Goal: Task Accomplishment & Management: Use online tool/utility

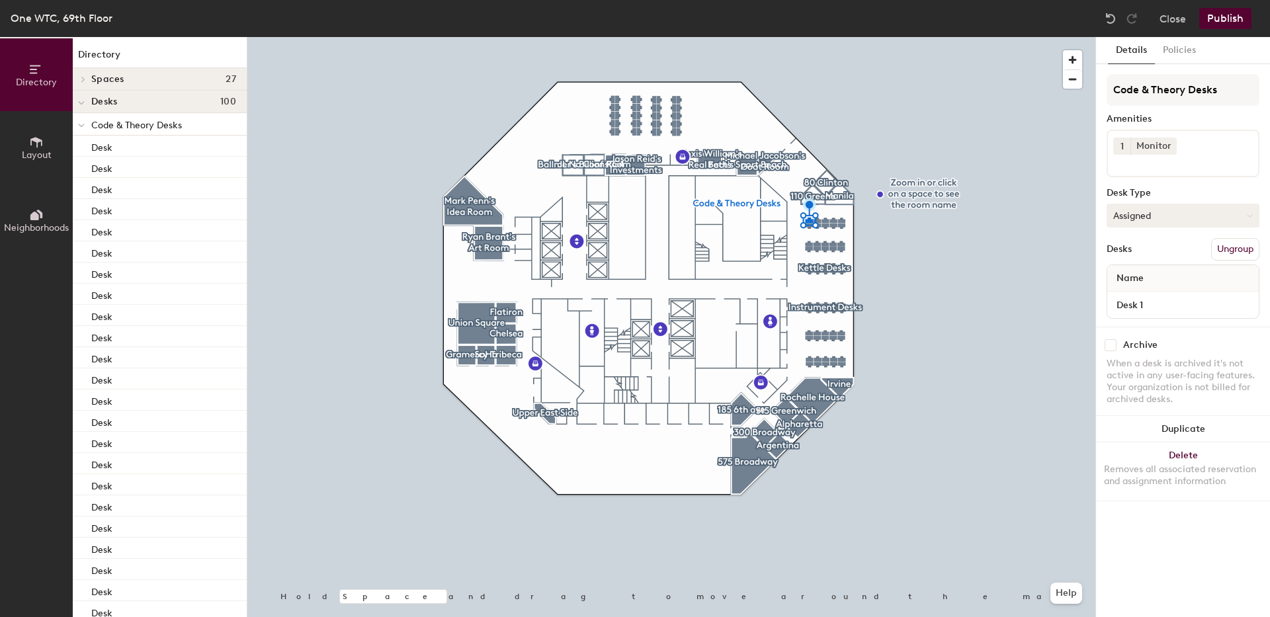
click at [1148, 216] on button "Assigned" at bounding box center [1183, 216] width 153 height 24
click at [1139, 294] on div "Hoteled" at bounding box center [1173, 296] width 132 height 20
click at [1020, 37] on div at bounding box center [671, 37] width 848 height 0
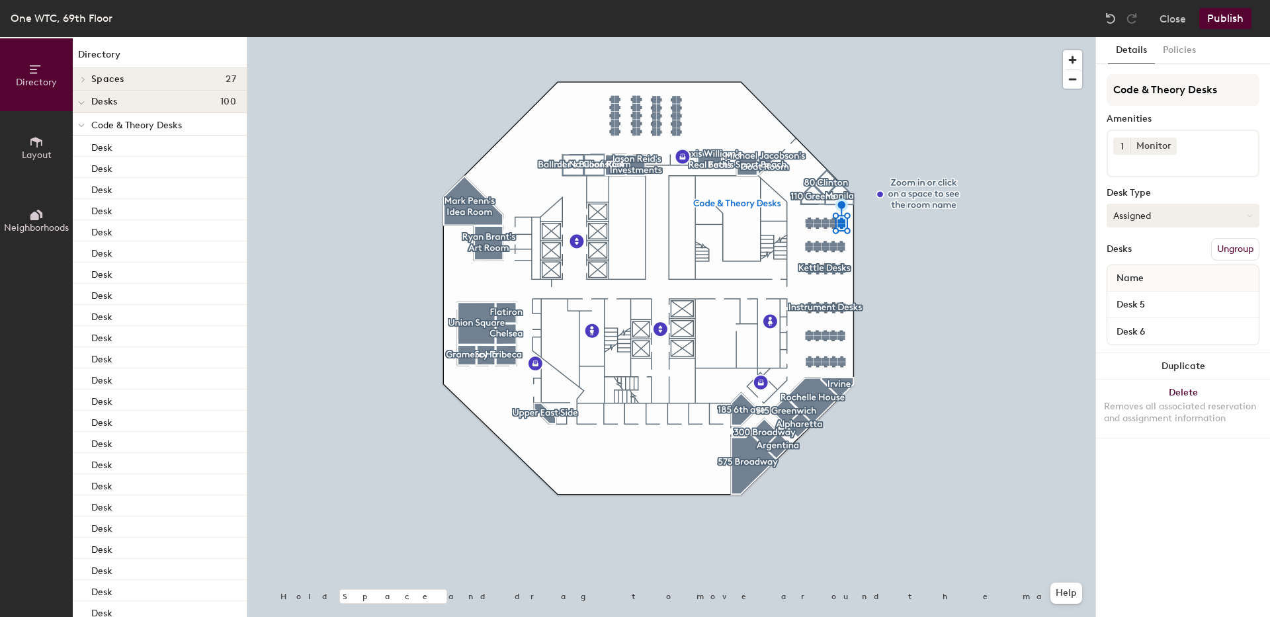
click at [1150, 212] on button "Assigned" at bounding box center [1183, 216] width 153 height 24
click at [1144, 292] on div "Hoteled" at bounding box center [1173, 296] width 132 height 20
click at [1219, 20] on button "Publish" at bounding box center [1225, 18] width 52 height 21
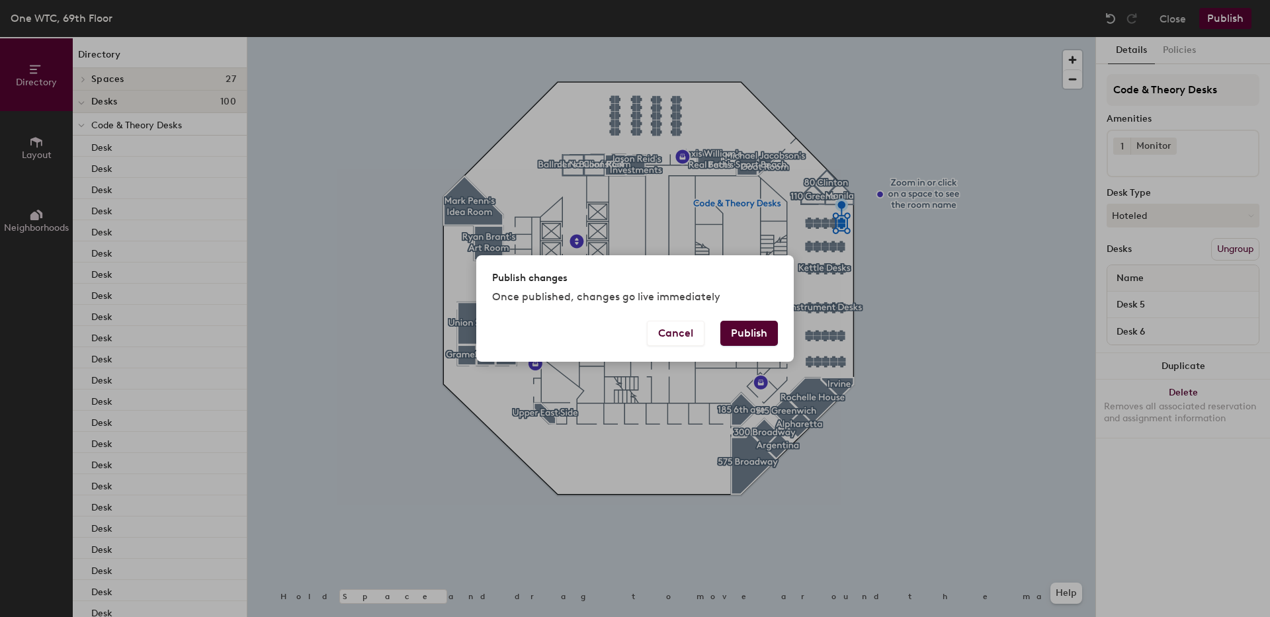
click at [777, 341] on button "Publish" at bounding box center [749, 333] width 58 height 25
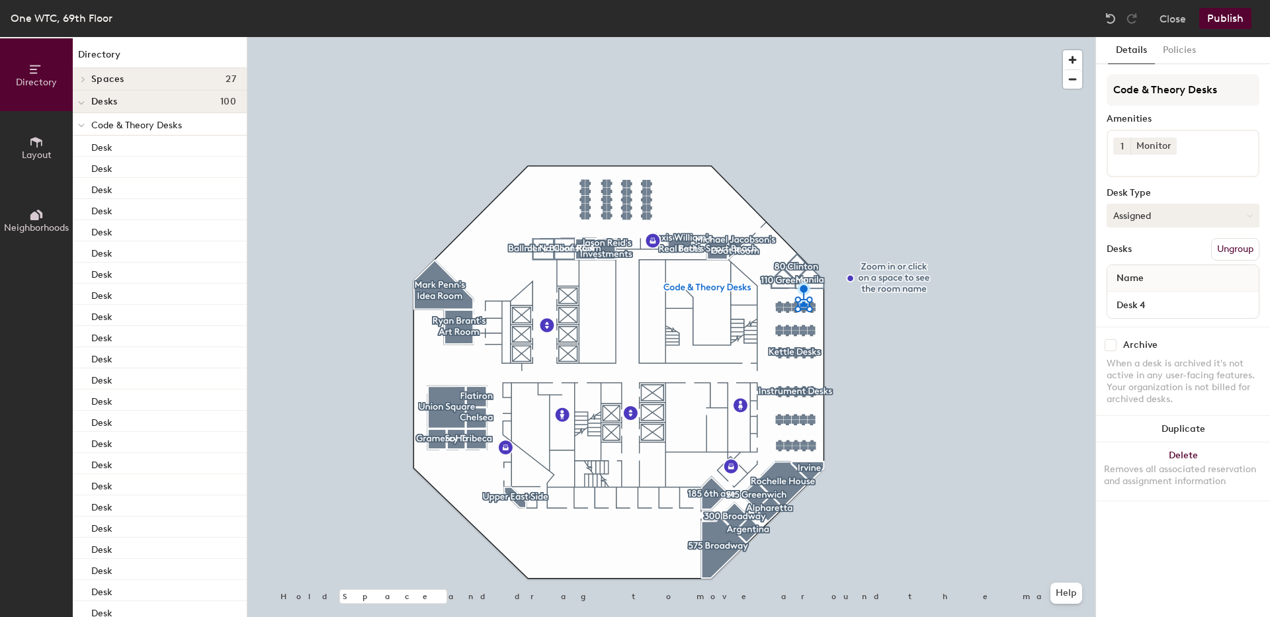
click at [1150, 219] on button "Assigned" at bounding box center [1183, 216] width 153 height 24
click at [1144, 294] on div "Hoteled" at bounding box center [1173, 296] width 132 height 20
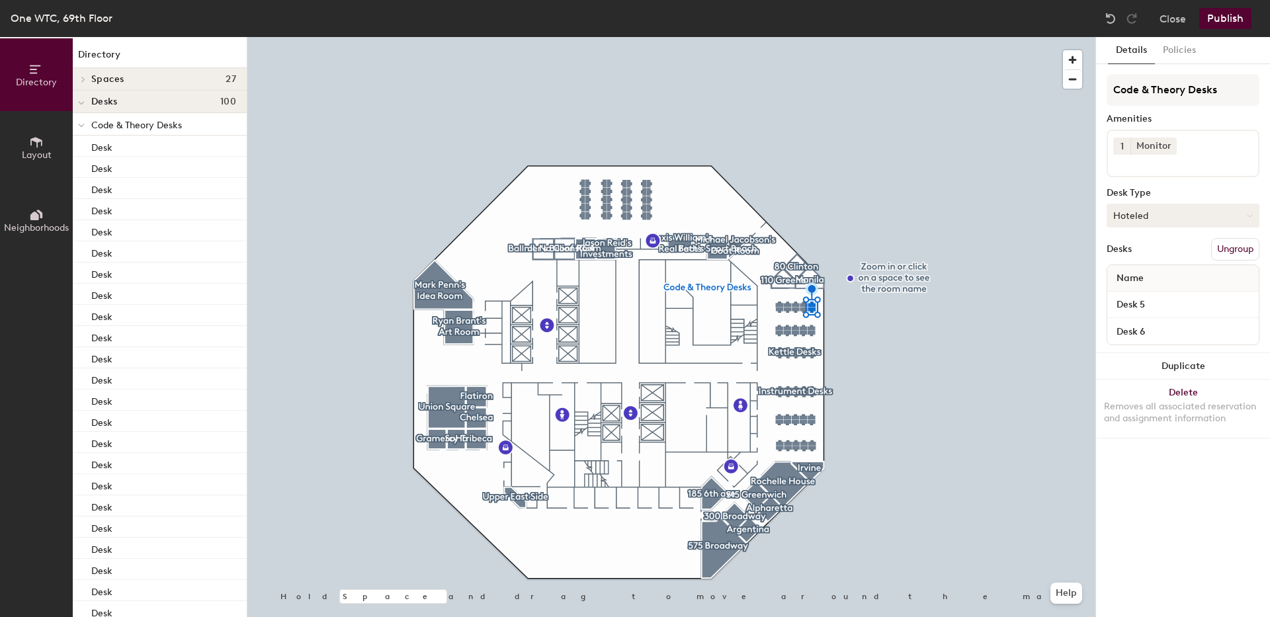
click at [1136, 210] on button "Hoteled" at bounding box center [1183, 216] width 153 height 24
click at [1129, 258] on div "Assigned" at bounding box center [1173, 257] width 132 height 20
click at [1217, 19] on button "Publish" at bounding box center [1225, 18] width 52 height 21
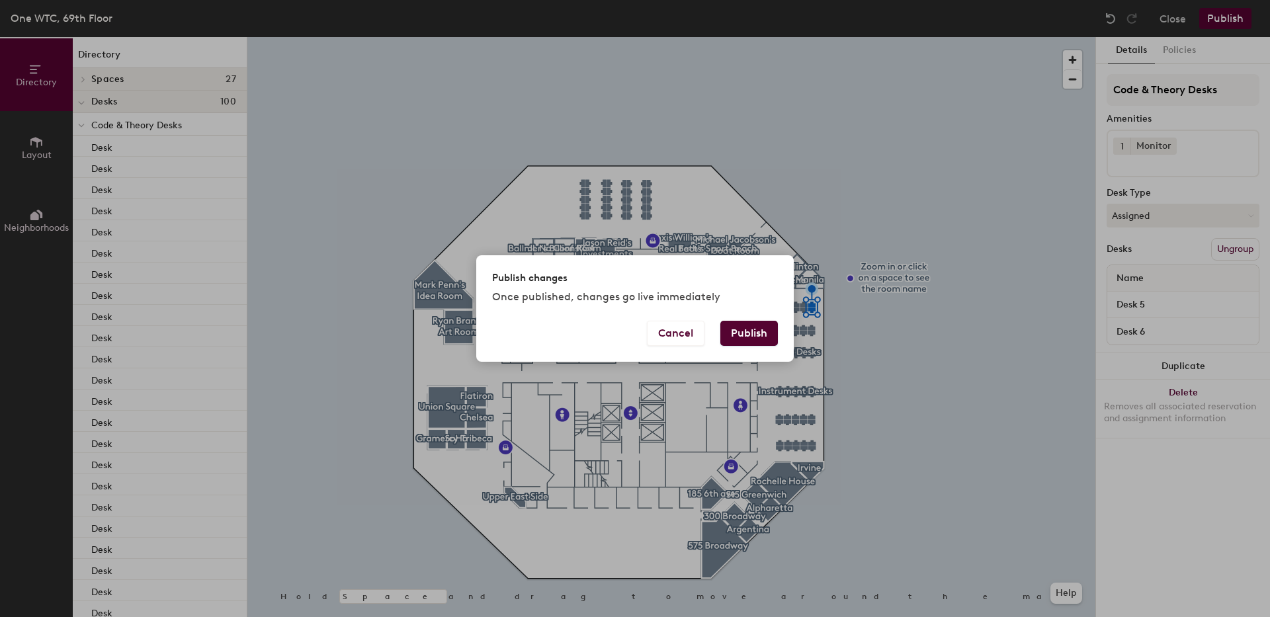
click at [741, 337] on button "Publish" at bounding box center [749, 333] width 58 height 25
